Goal: Task Accomplishment & Management: Manage account settings

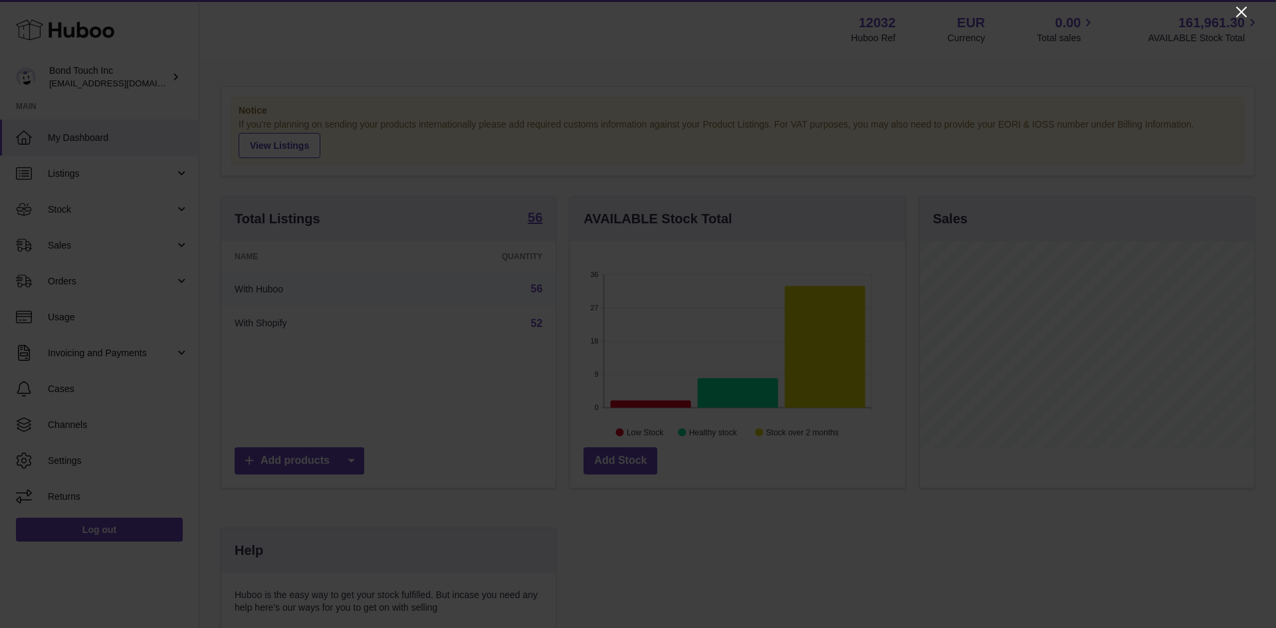
click at [1240, 13] on icon "Close" at bounding box center [1241, 12] width 11 height 11
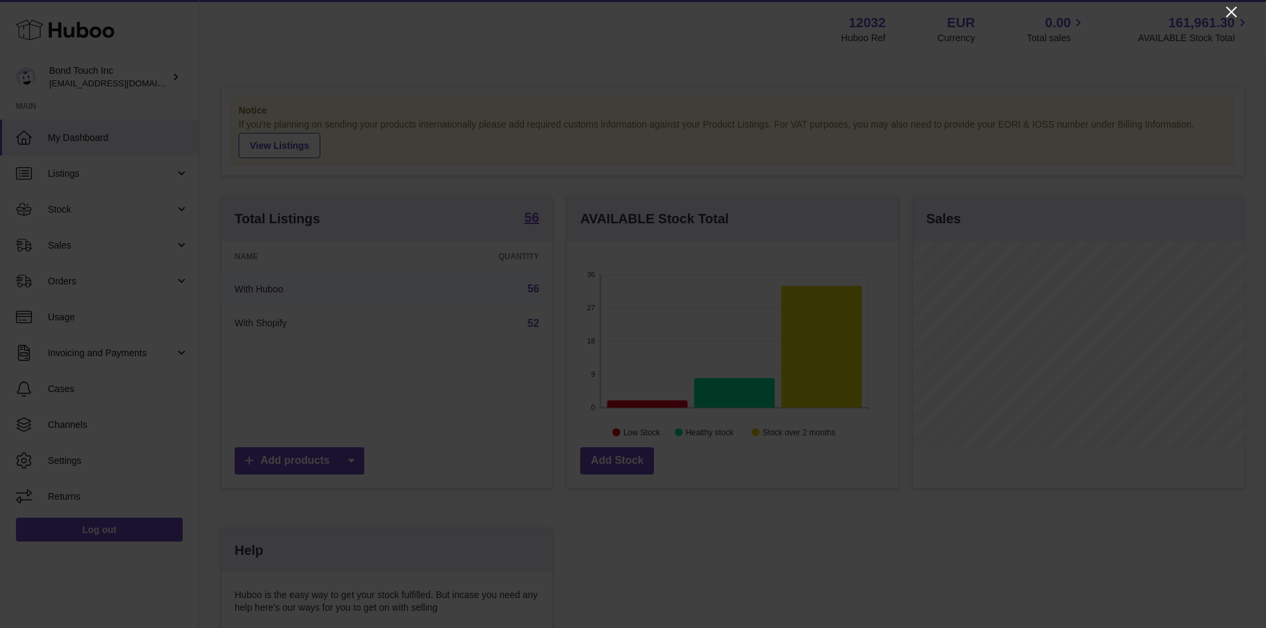
scroll to position [664562, 664438]
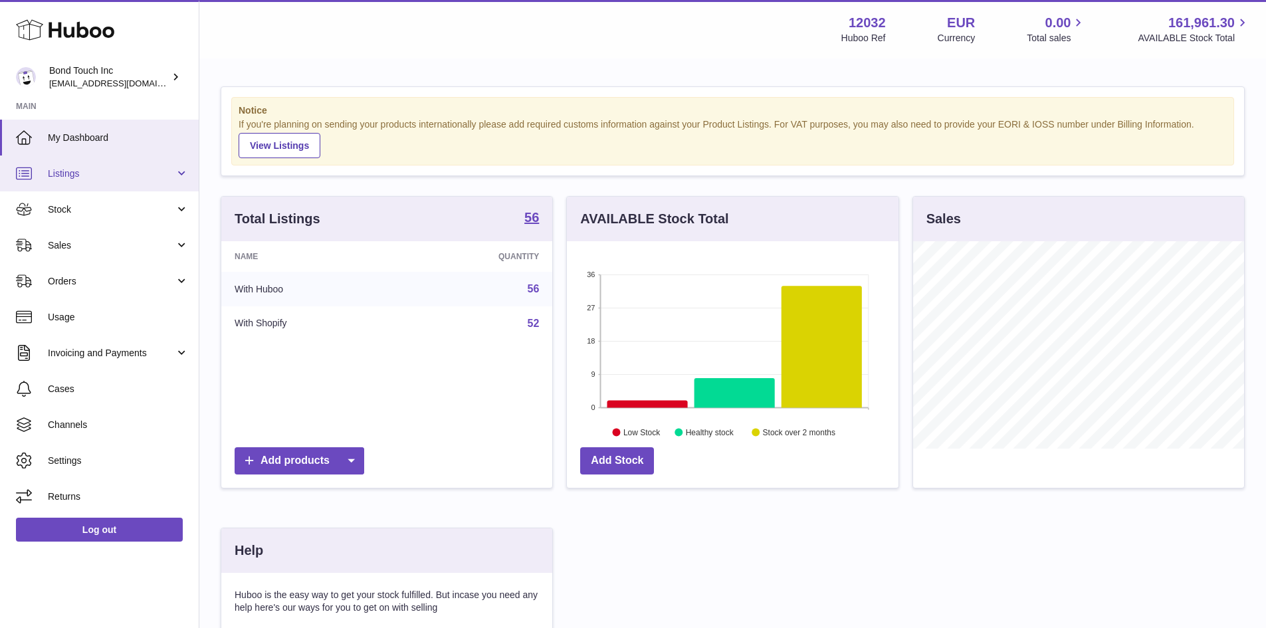
click at [102, 180] on link "Listings" at bounding box center [99, 174] width 199 height 36
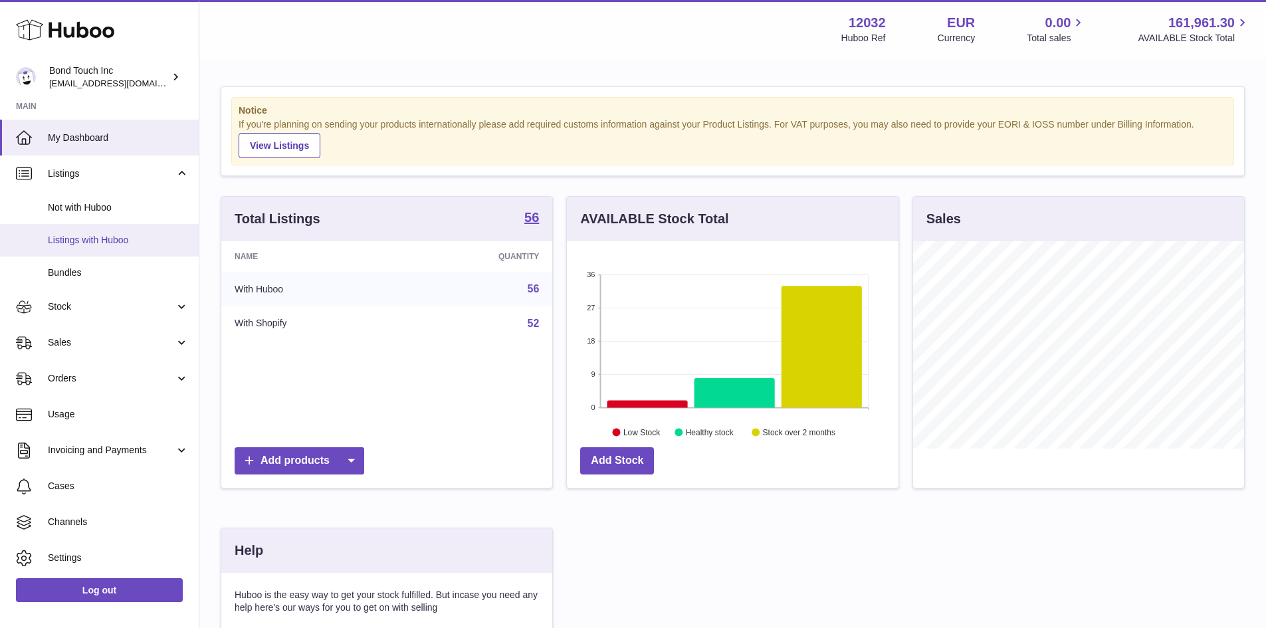
click at [112, 240] on span "Listings with Huboo" at bounding box center [118, 240] width 141 height 13
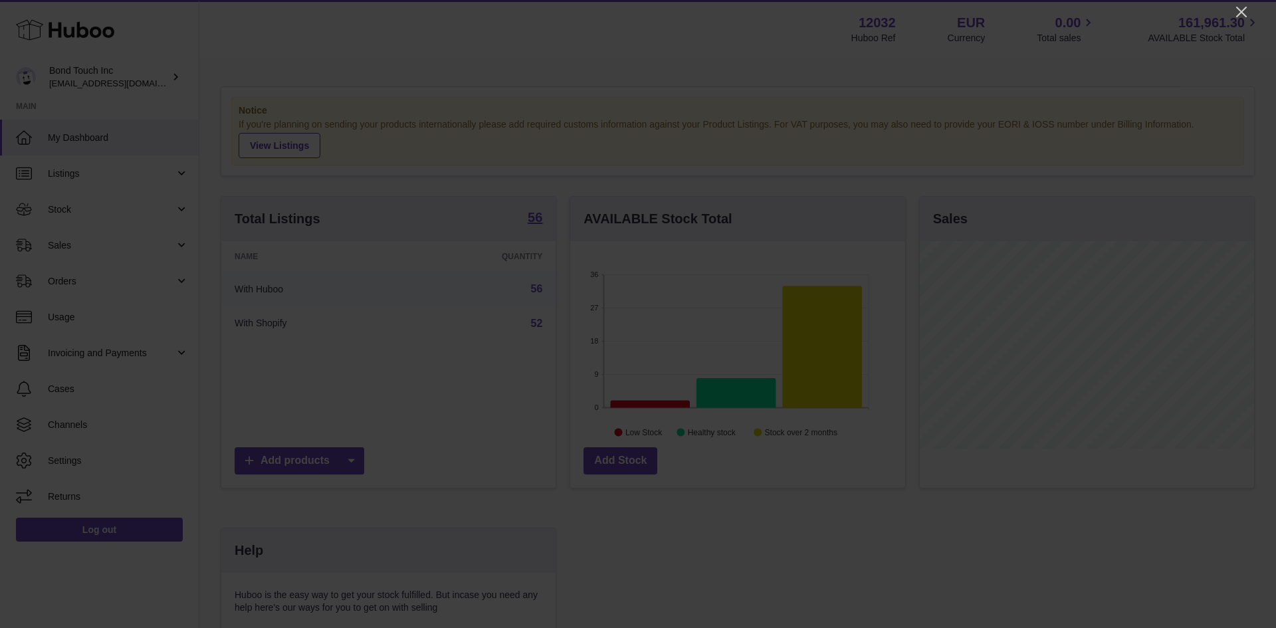
scroll to position [207, 335]
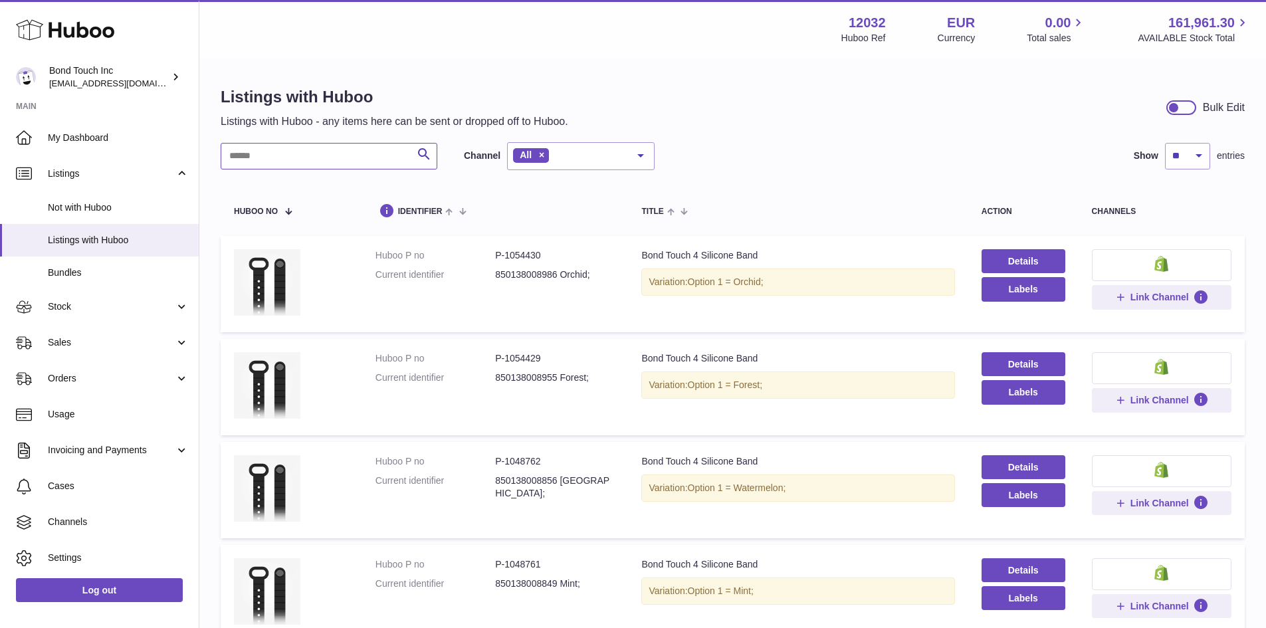
click at [316, 160] on input "text" at bounding box center [329, 156] width 217 height 27
paste input "*******"
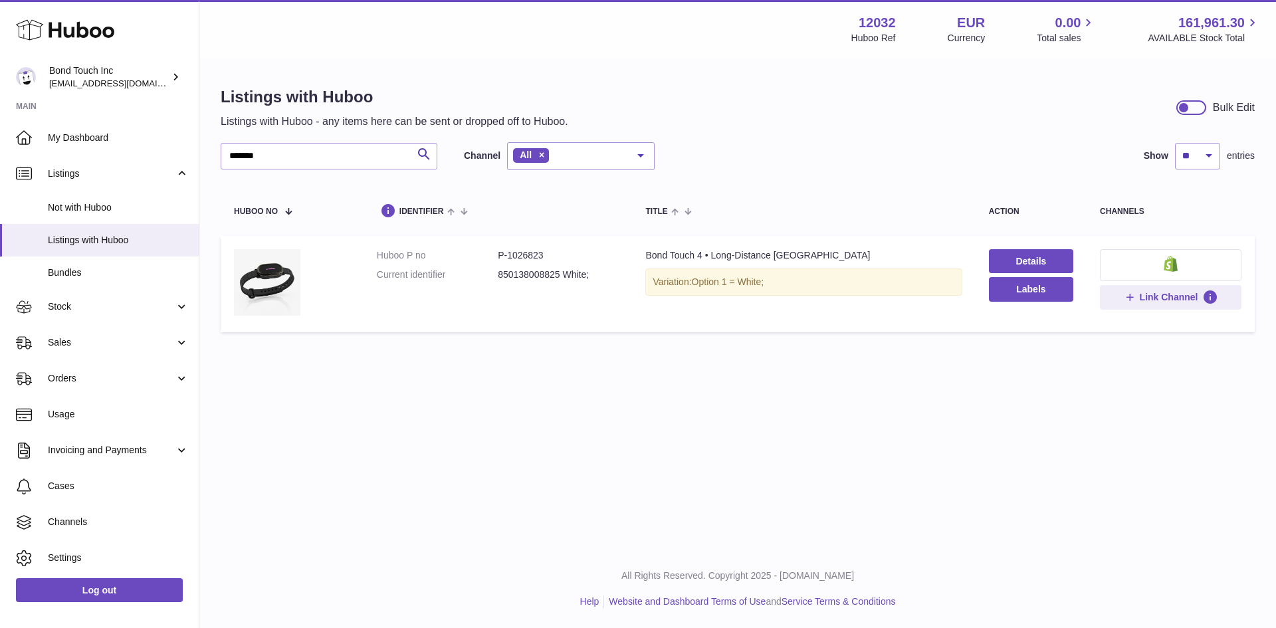
drag, startPoint x: 778, startPoint y: 283, endPoint x: 645, endPoint y: 288, distance: 133.1
click at [645, 288] on div "Variation: Option 1 = White;" at bounding box center [803, 282] width 316 height 27
drag, startPoint x: 558, startPoint y: 251, endPoint x: 497, endPoint y: 257, distance: 61.5
click at [498, 257] on dd "P-1026823" at bounding box center [558, 255] width 121 height 13
click at [620, 288] on td "Huboo P no P-1026823 Current identifier 850138008825 White;" at bounding box center [498, 284] width 269 height 96
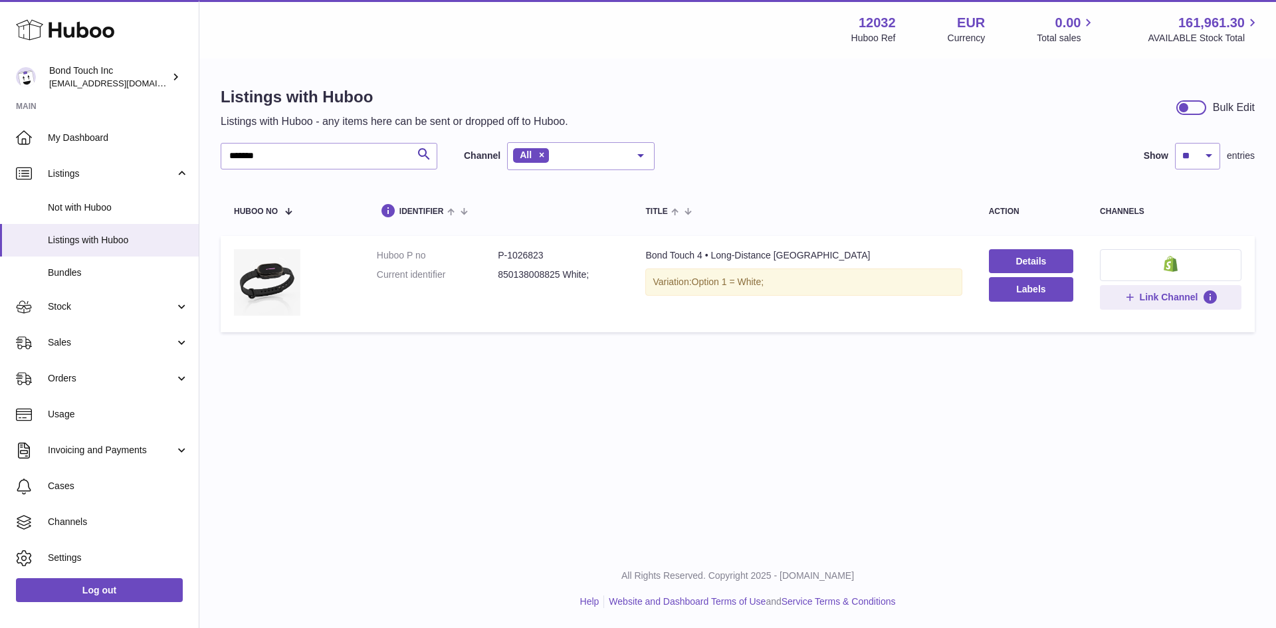
drag, startPoint x: 606, startPoint y: 281, endPoint x: 490, endPoint y: 259, distance: 117.7
click at [491, 261] on dl "Huboo P no P-1026823 Current identifier 850138008825 White;" at bounding box center [498, 268] width 243 height 39
drag, startPoint x: 307, startPoint y: 159, endPoint x: 189, endPoint y: 169, distance: 118.1
click at [189, 169] on div "Huboo Bond Touch Inc internalAdmin-12032@internal.huboo.com Main My Dashboard L…" at bounding box center [638, 314] width 1276 height 628
paste input "text"
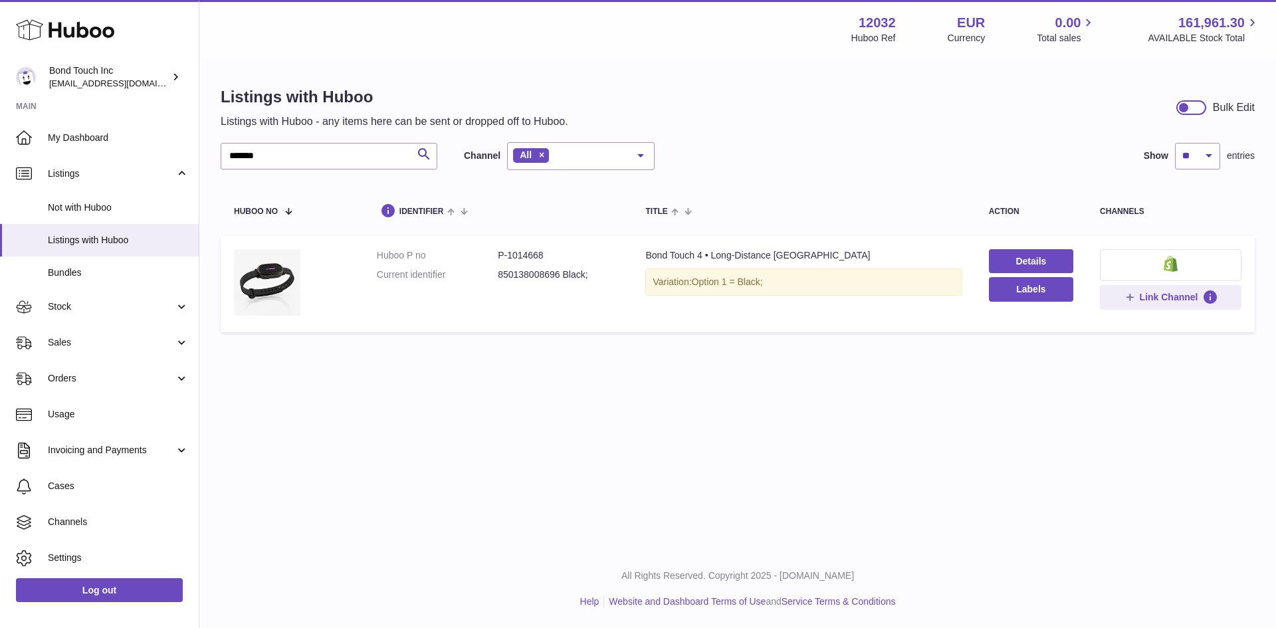
drag, startPoint x: 778, startPoint y: 284, endPoint x: 641, endPoint y: 285, distance: 137.6
click at [645, 291] on div "Variation: Option 1 = Black;" at bounding box center [803, 282] width 316 height 27
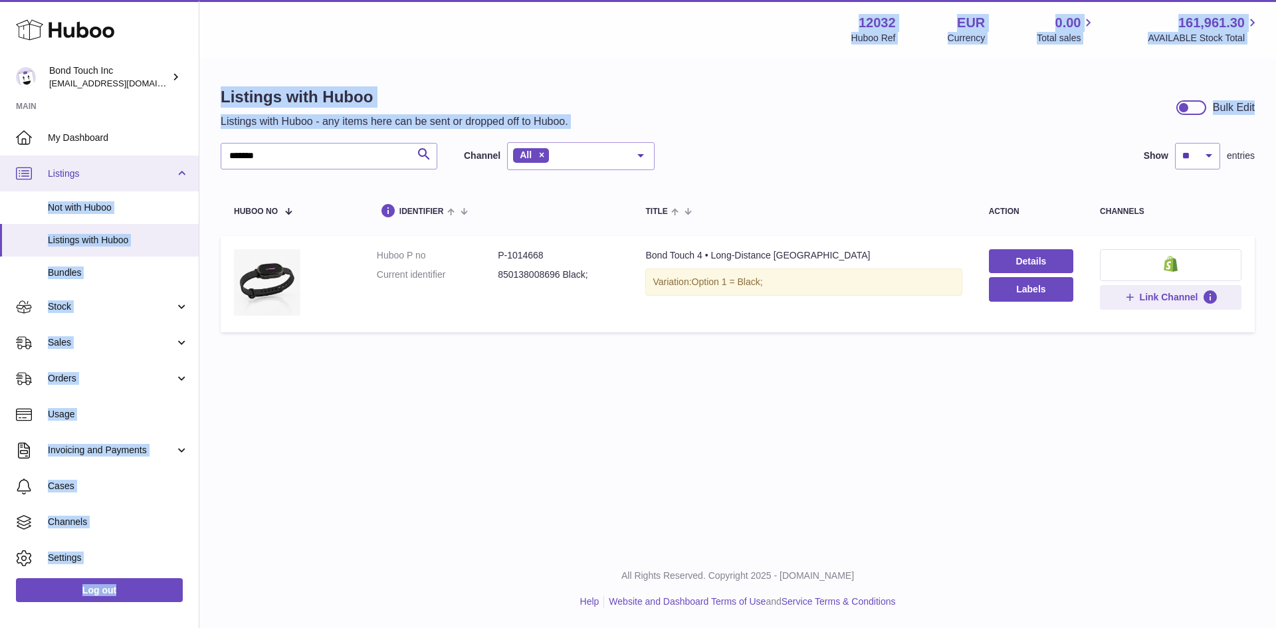
drag, startPoint x: 361, startPoint y: 140, endPoint x: 170, endPoint y: 164, distance: 192.9
click at [154, 164] on div "Huboo Bond Touch Inc internalAdmin-12032@internal.huboo.com Main My Dashboard L…" at bounding box center [638, 314] width 1276 height 628
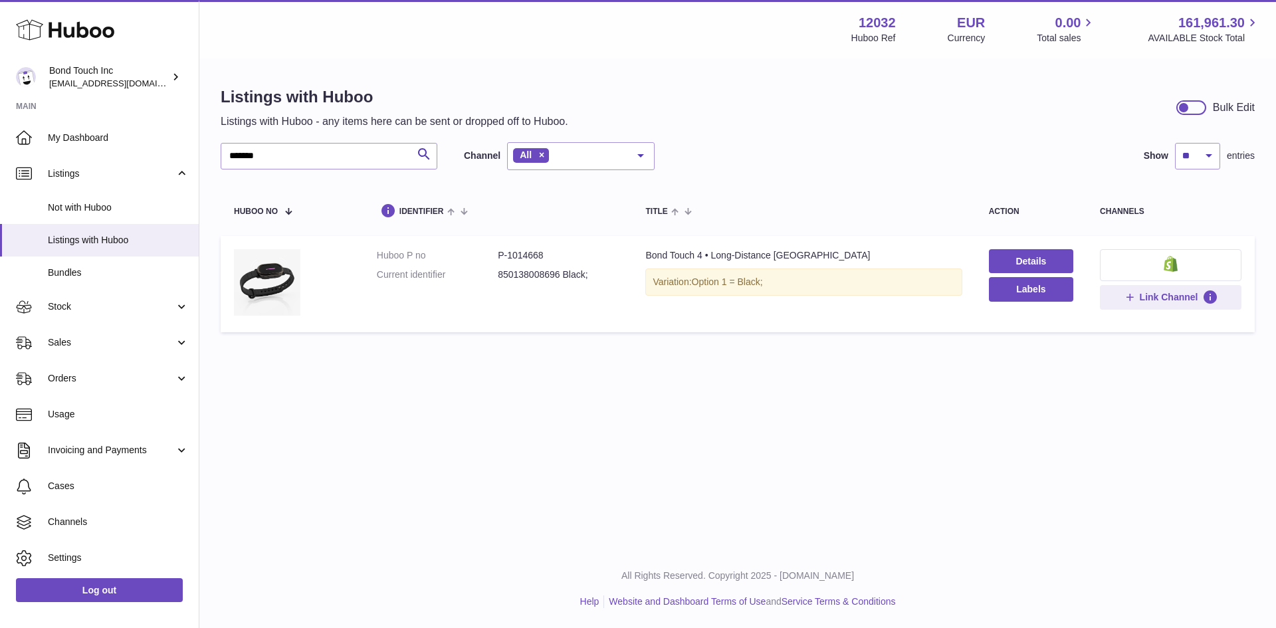
click at [290, 173] on div "******* Search Channel All All eBay Amazon Shopify Woocommerce Etsy No elements…" at bounding box center [738, 240] width 1034 height 197
drag, startPoint x: 275, startPoint y: 155, endPoint x: 88, endPoint y: 170, distance: 188.0
click at [88, 170] on div "Huboo Bond Touch Inc internalAdmin-12032@internal.huboo.com Main My Dashboard L…" at bounding box center [638, 314] width 1276 height 628
paste input "text"
drag, startPoint x: 307, startPoint y: 158, endPoint x: 174, endPoint y: 161, distance: 133.0
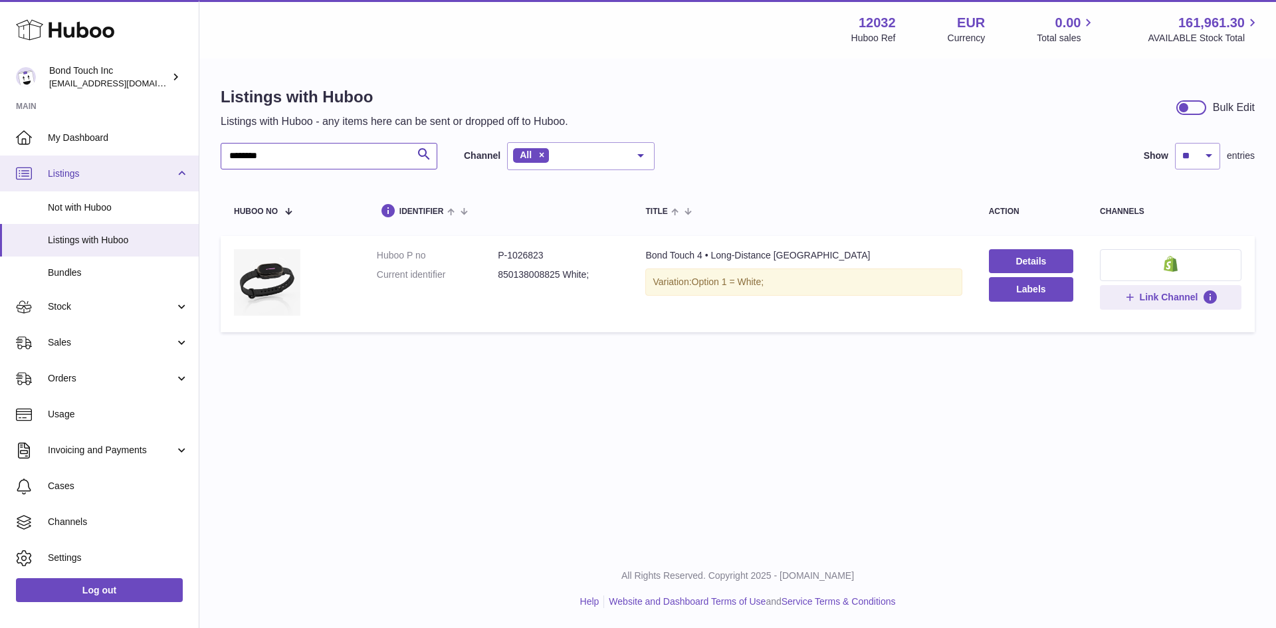
click at [174, 161] on div "Huboo Bond Touch Inc internalAdmin-12032@internal.huboo.com Main My Dashboard L…" at bounding box center [638, 314] width 1276 height 628
paste input "text"
type input "*******"
